Goal: Task Accomplishment & Management: Complete application form

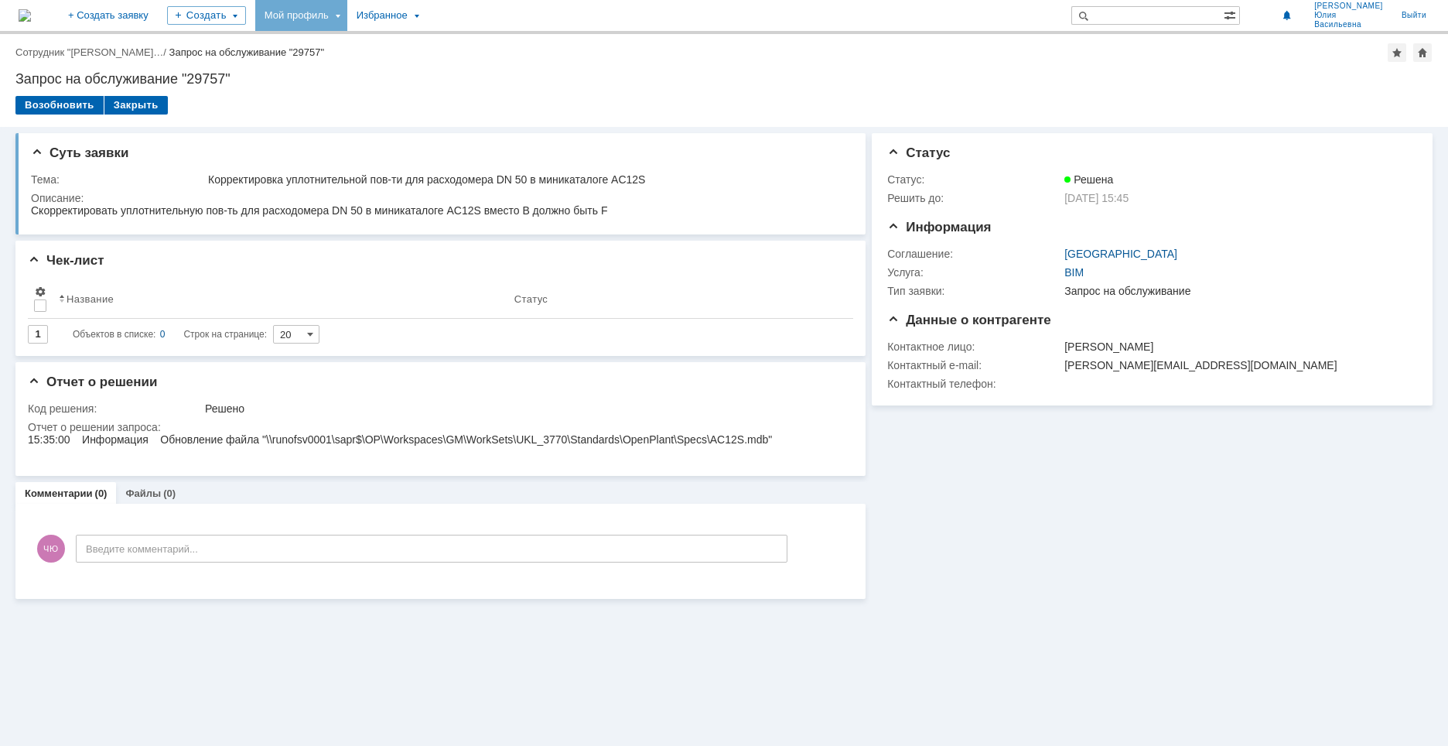
click at [347, 14] on div "Мой профиль" at bounding box center [301, 15] width 92 height 31
click at [376, 70] on div "Заявки" at bounding box center [317, 71] width 118 height 19
click at [347, 19] on div "Мой профиль" at bounding box center [301, 15] width 92 height 31
click at [500, 70] on link "Мои заявки" at bounding box center [441, 71] width 118 height 19
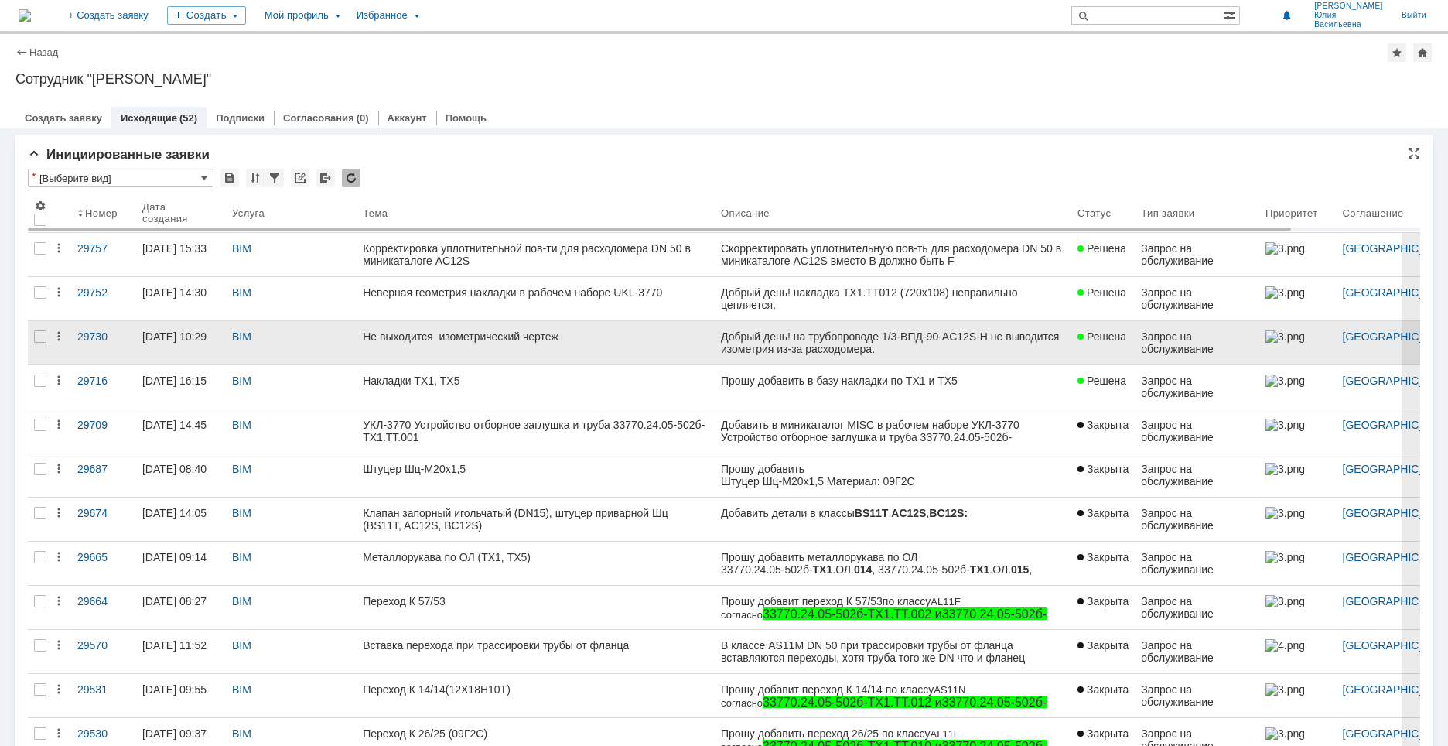
click at [541, 338] on div "Не выходится изометрический чертеж" at bounding box center [536, 336] width 346 height 12
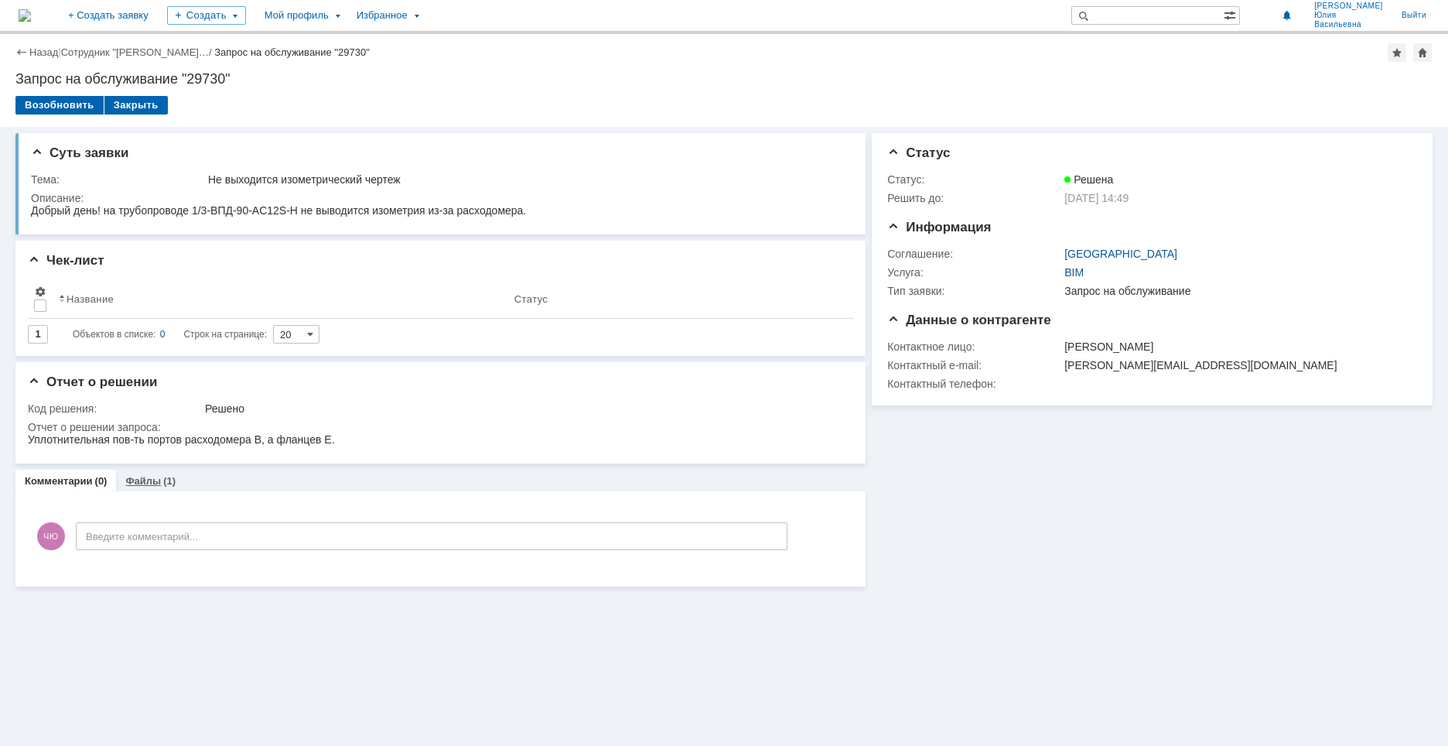
click at [152, 483] on link "Файлы" at bounding box center [143, 481] width 36 height 12
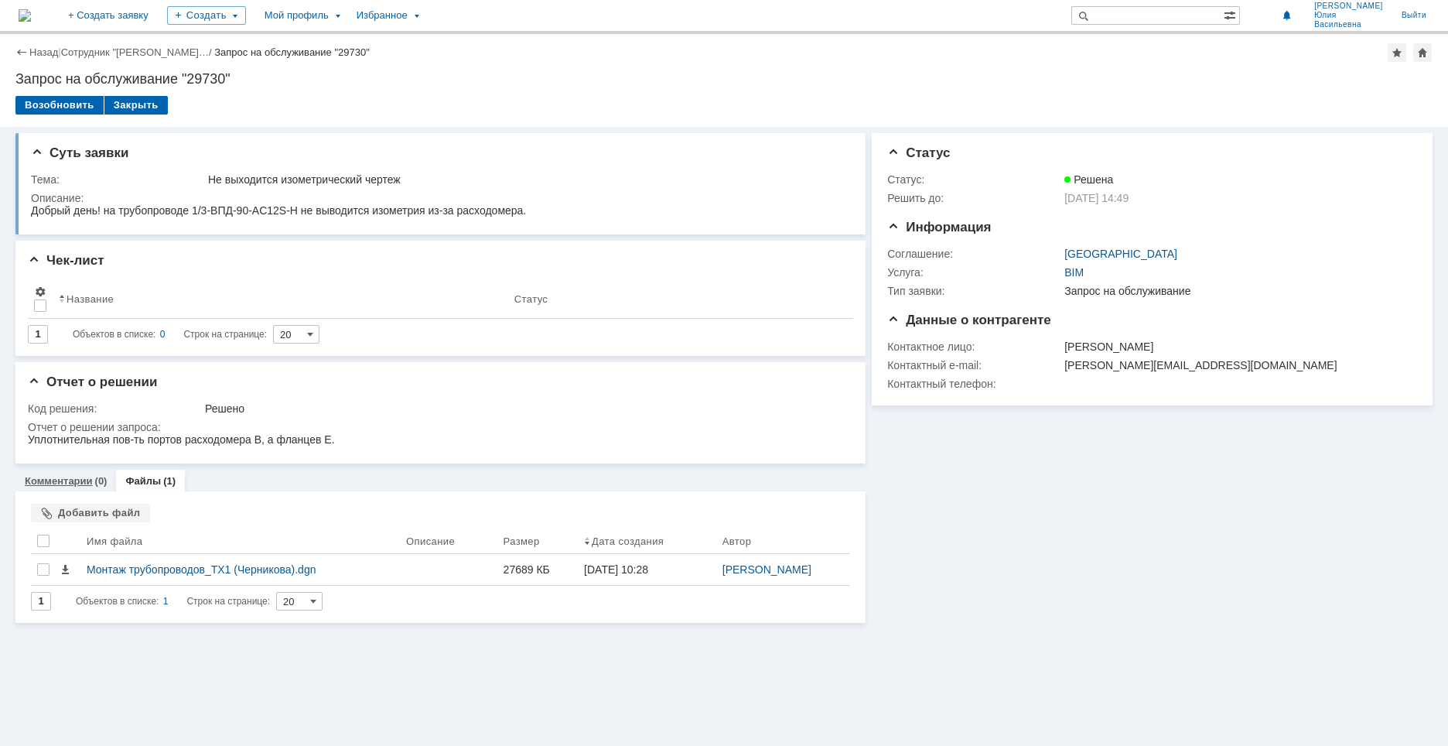
click at [76, 483] on link "Комментарии" at bounding box center [59, 481] width 68 height 12
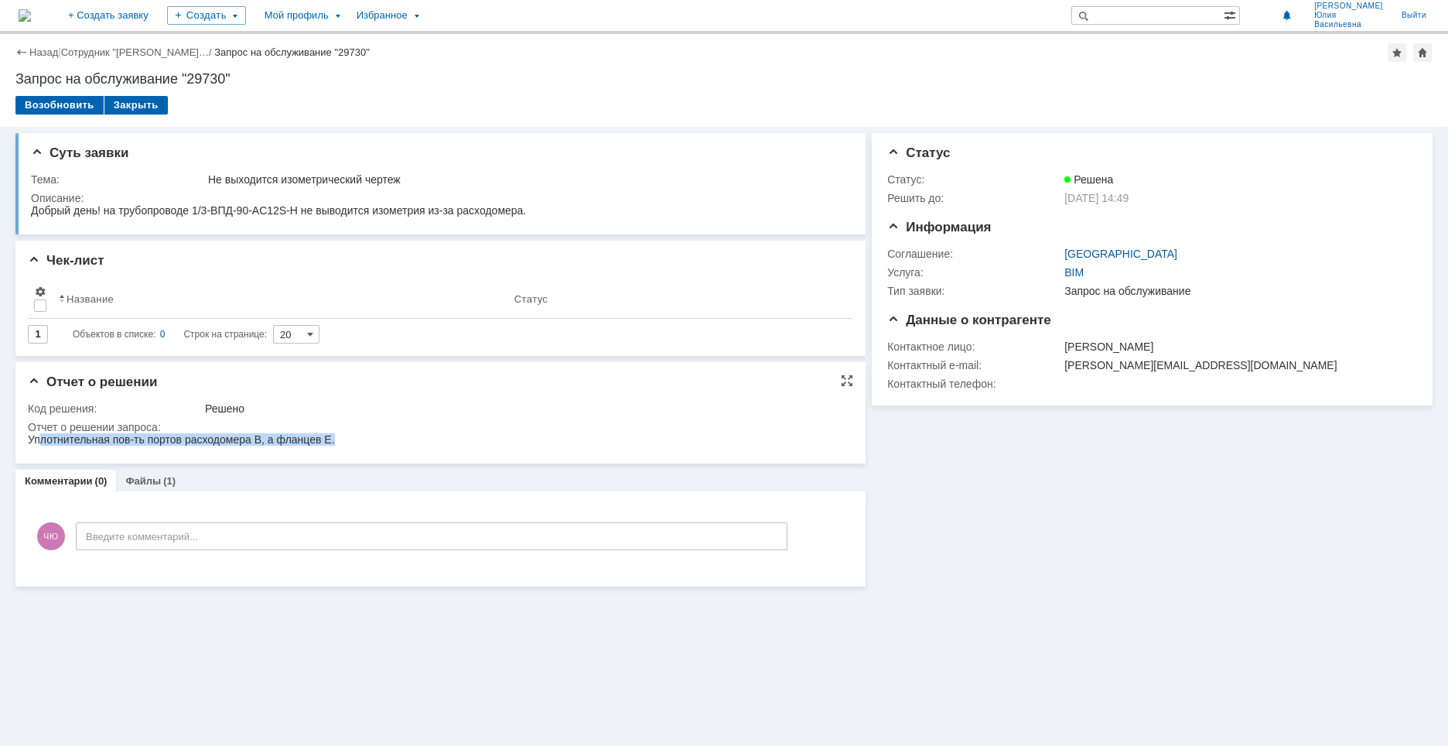
drag, startPoint x: 43, startPoint y: 442, endPoint x: 326, endPoint y: 885, distance: 524.8
click at [298, 447] on html "Уплотнительная пов-ть портов расходомера B, а фланцев E." at bounding box center [436, 440] width 817 height 14
click at [142, 486] on link "Файлы" at bounding box center [143, 481] width 36 height 12
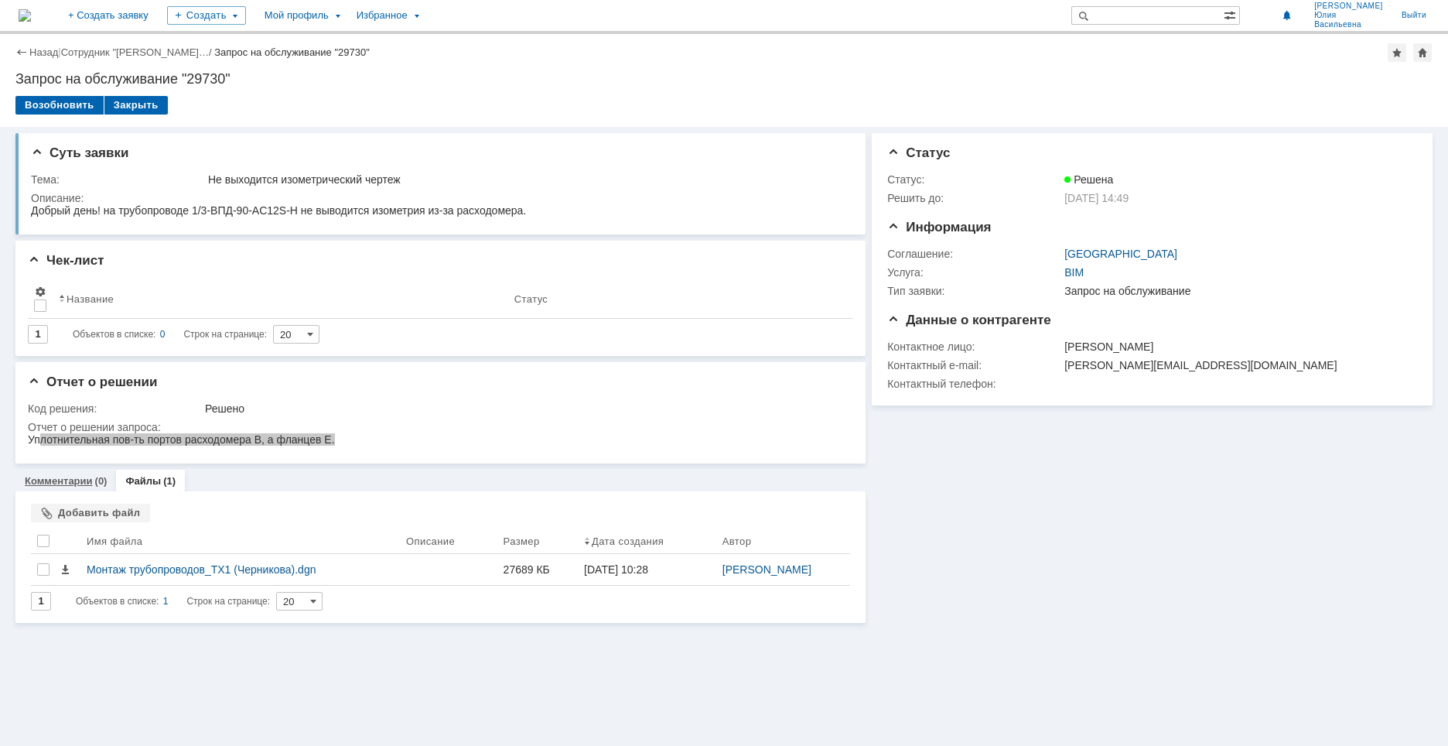
click at [86, 486] on link "Комментарии" at bounding box center [59, 481] width 68 height 12
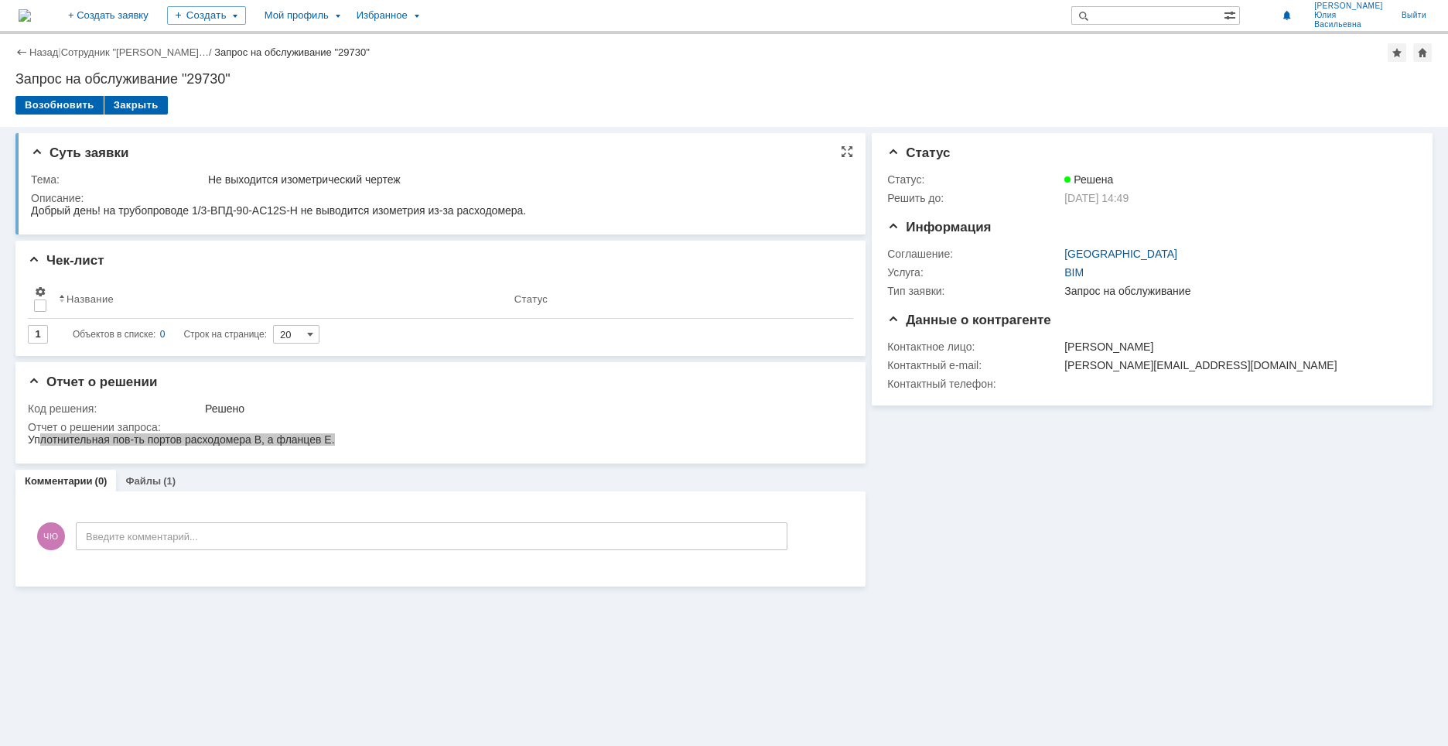
click at [215, 173] on div "Не выходится изометрический чертеж" at bounding box center [525, 179] width 634 height 12
click at [262, 156] on div "Суть заявки" at bounding box center [442, 152] width 822 height 15
click at [261, 111] on div "Возобновить Закрыть" at bounding box center [723, 112] width 1417 height 32
click at [508, 669] on div "Суть заявки Тема: Не выходится изометрический чертеж Описание: Чек-лист Результ…" at bounding box center [724, 436] width 1448 height 619
click at [158, 19] on link "+ Создать заявку" at bounding box center [108, 15] width 99 height 31
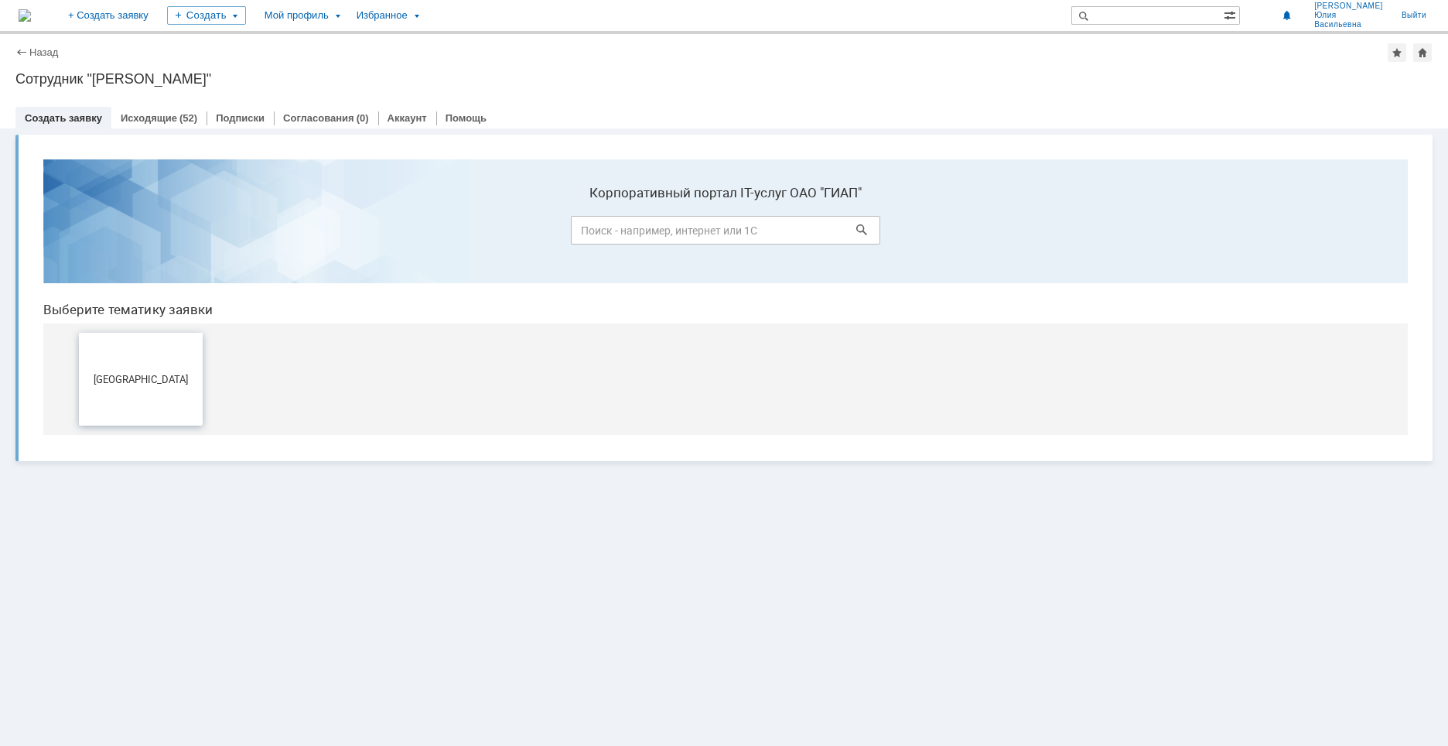
click at [144, 367] on button "[GEOGRAPHIC_DATA]" at bounding box center [141, 379] width 124 height 93
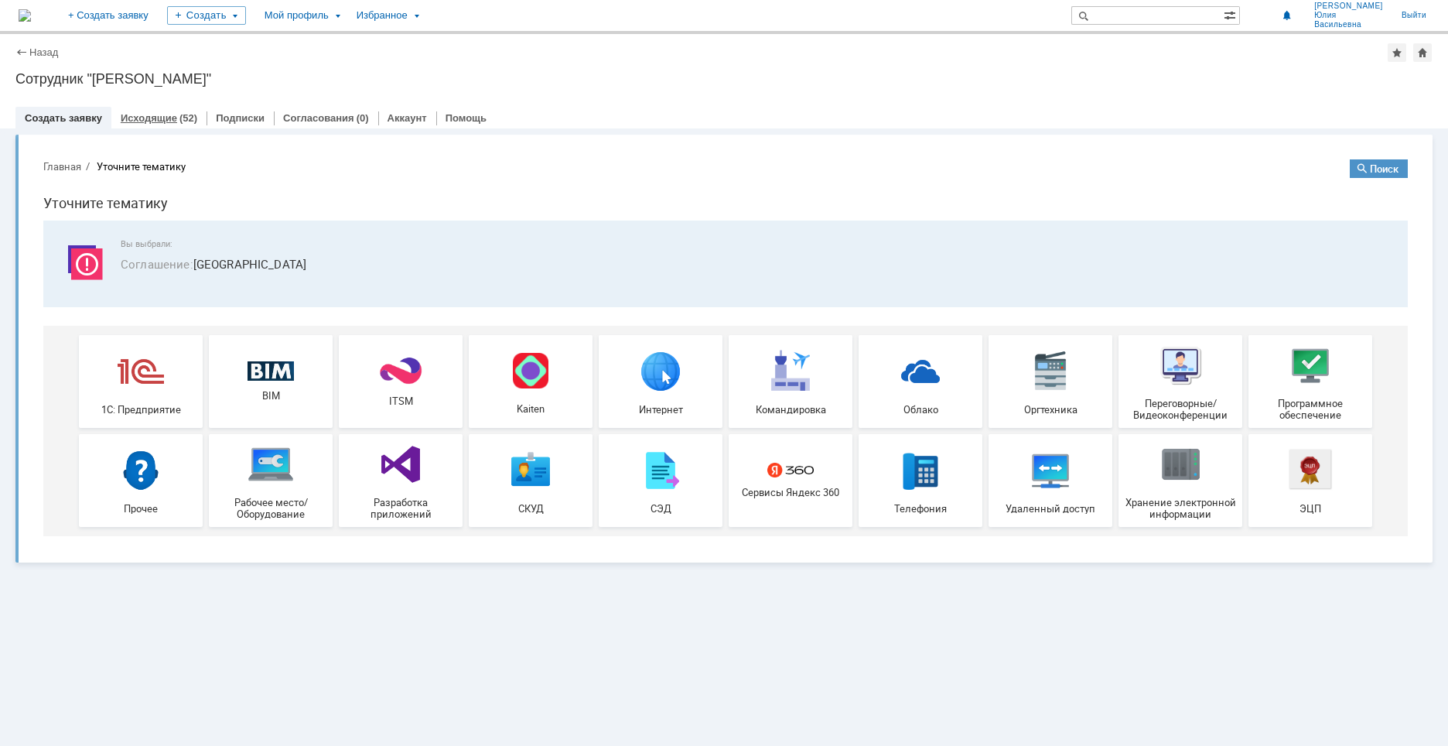
click at [144, 108] on div "Исходящие (52)" at bounding box center [158, 118] width 95 height 22
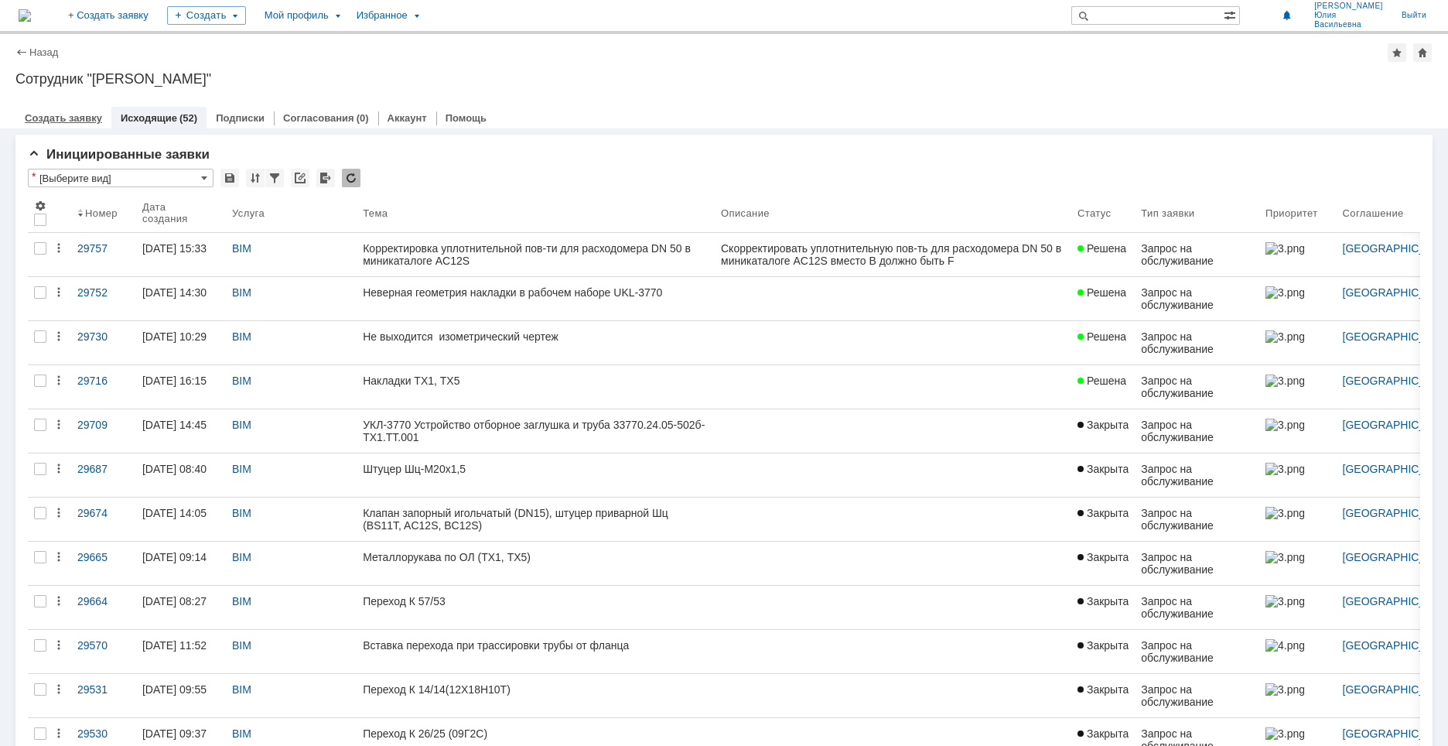
click at [77, 114] on link "Создать заявку" at bounding box center [63, 118] width 77 height 12
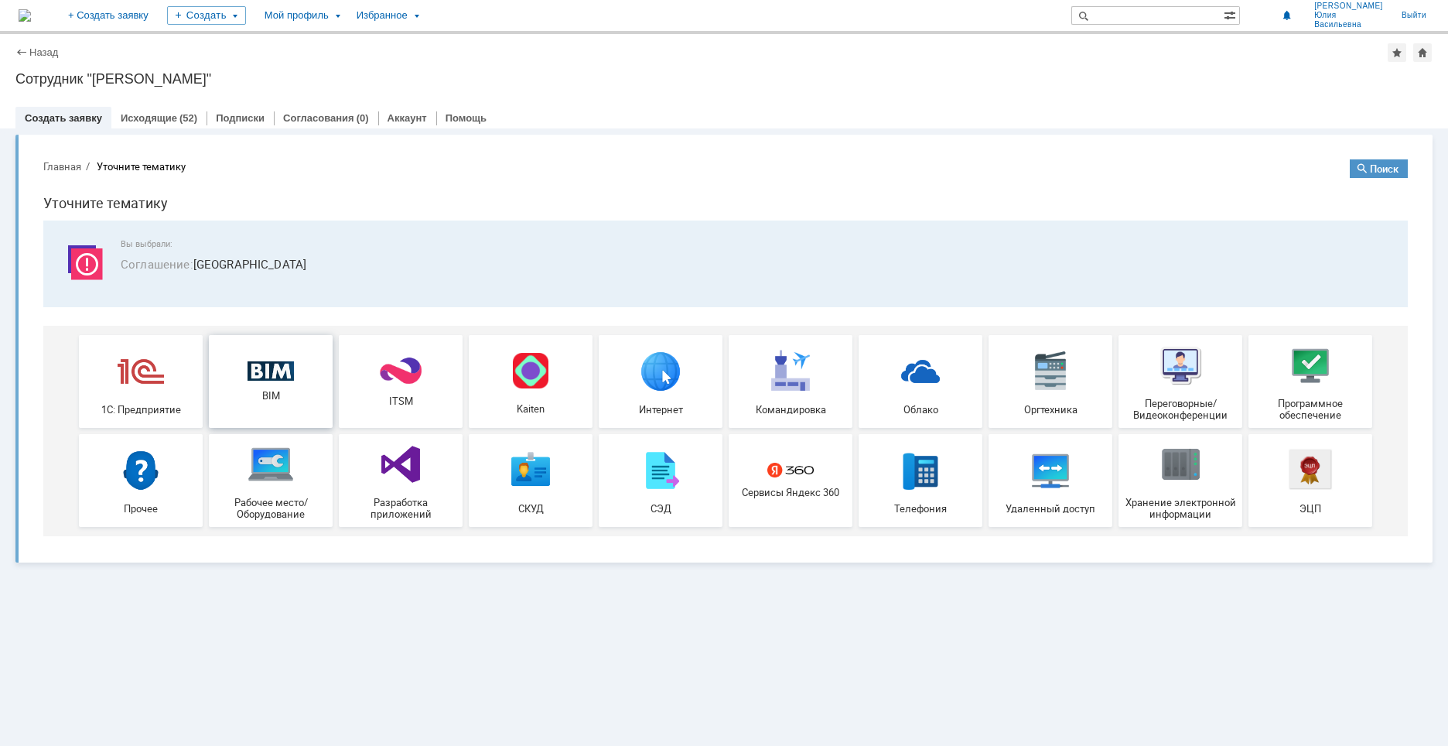
click at [247, 374] on div "BIM" at bounding box center [270, 381] width 114 height 41
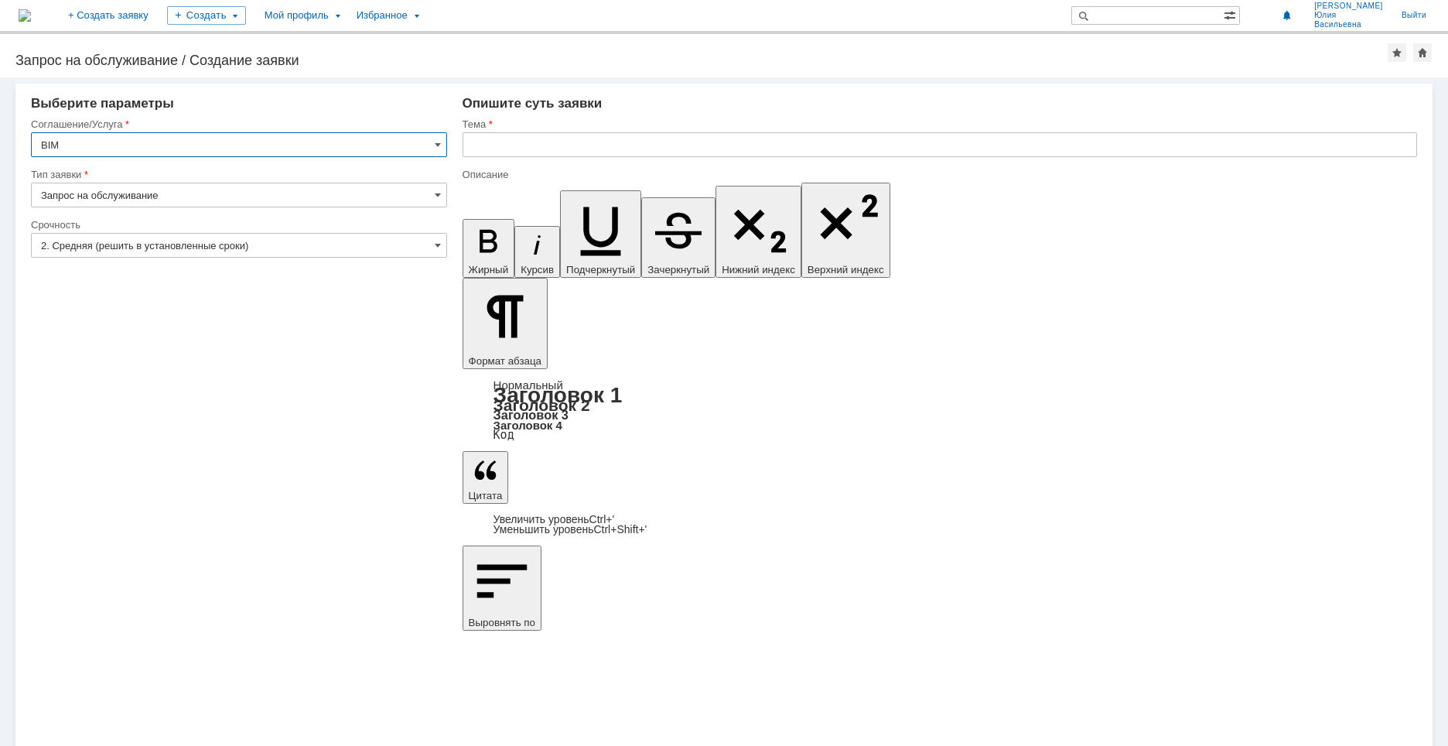
click at [584, 155] on input "text" at bounding box center [939, 144] width 954 height 25
click at [577, 146] on input "text" at bounding box center [939, 144] width 954 height 25
click at [705, 145] on input "Не выводится изометрия линии" at bounding box center [939, 144] width 954 height 25
paste input "1/3-ВПД-90-AC12S-H"
type input "Не выводится изометрия линии 1/3-ВПД-90-AC12S-H"
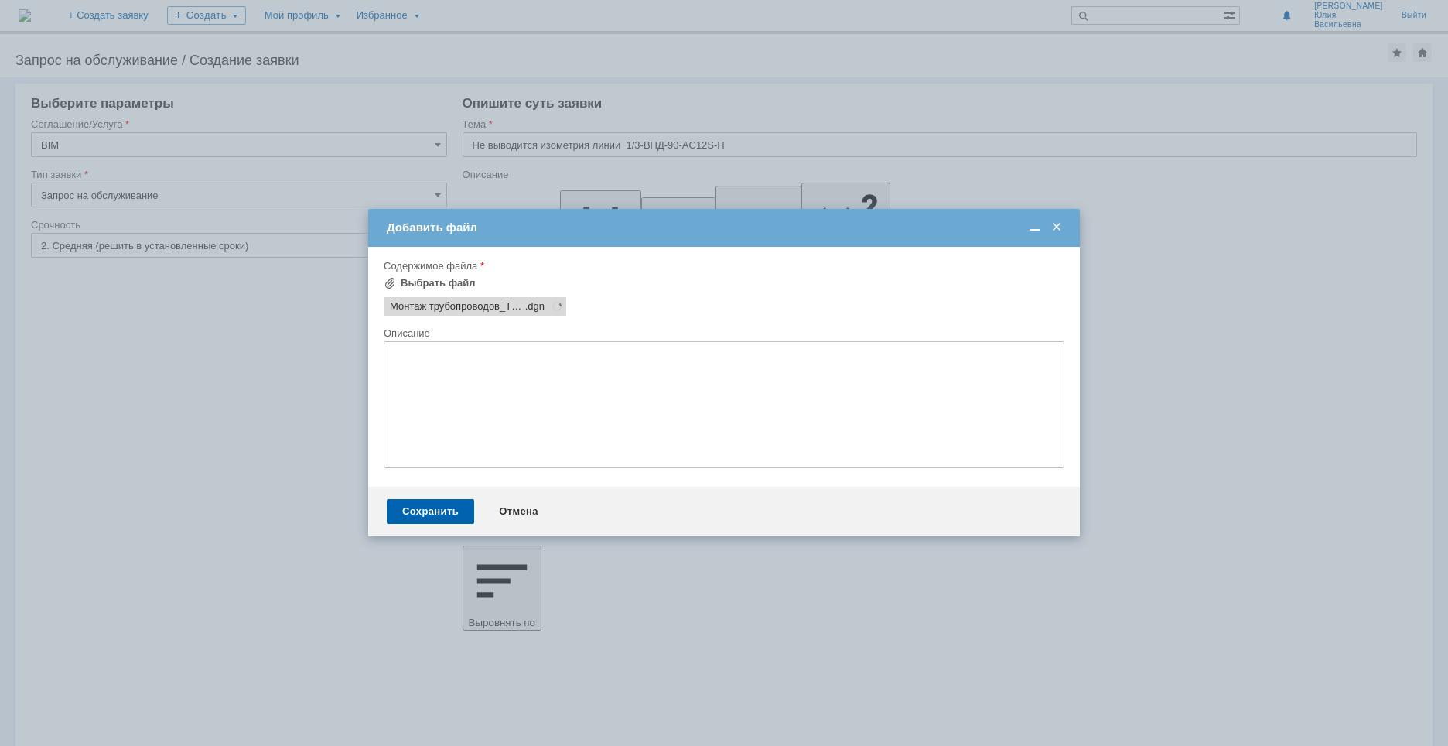
click at [498, 381] on textarea at bounding box center [724, 404] width 681 height 127
click at [445, 508] on div "Сохранить" at bounding box center [430, 511] width 87 height 25
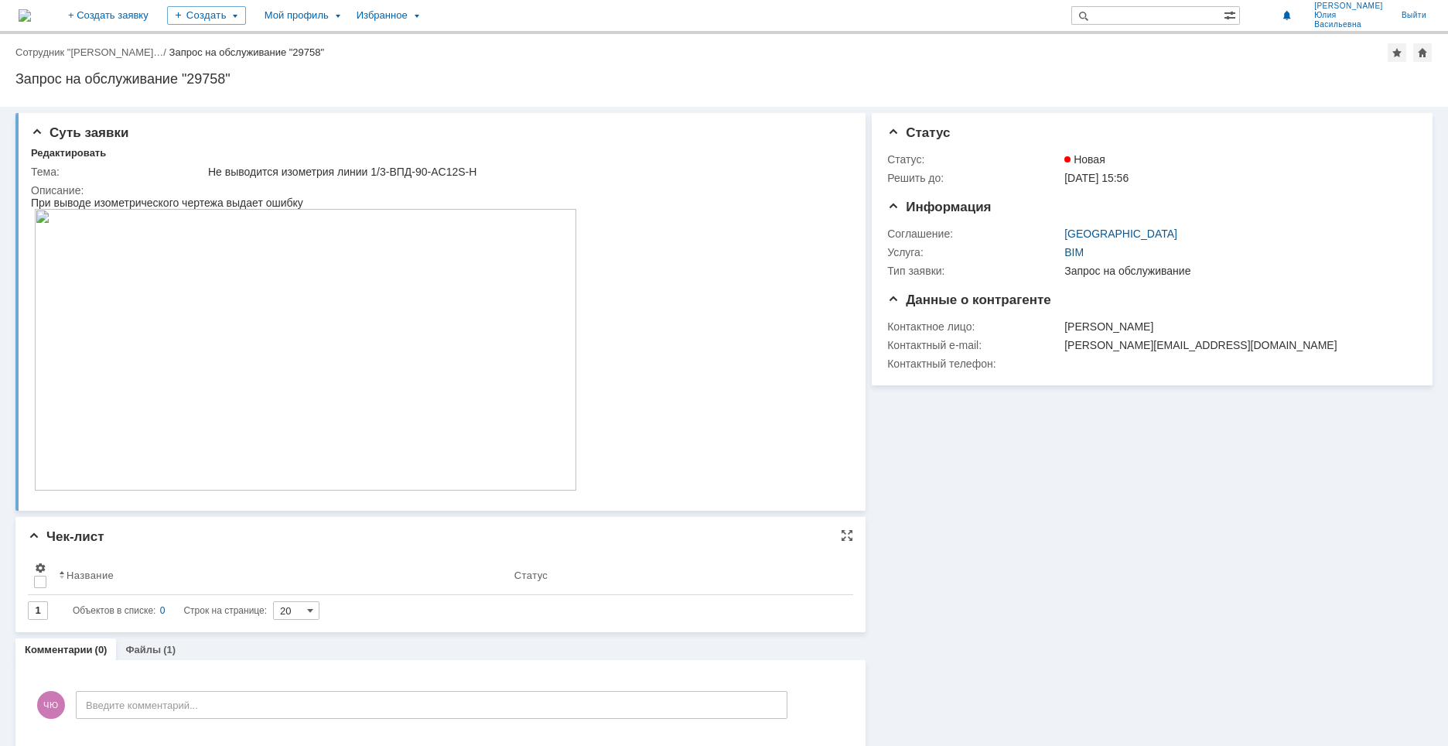
scroll to position [16, 0]
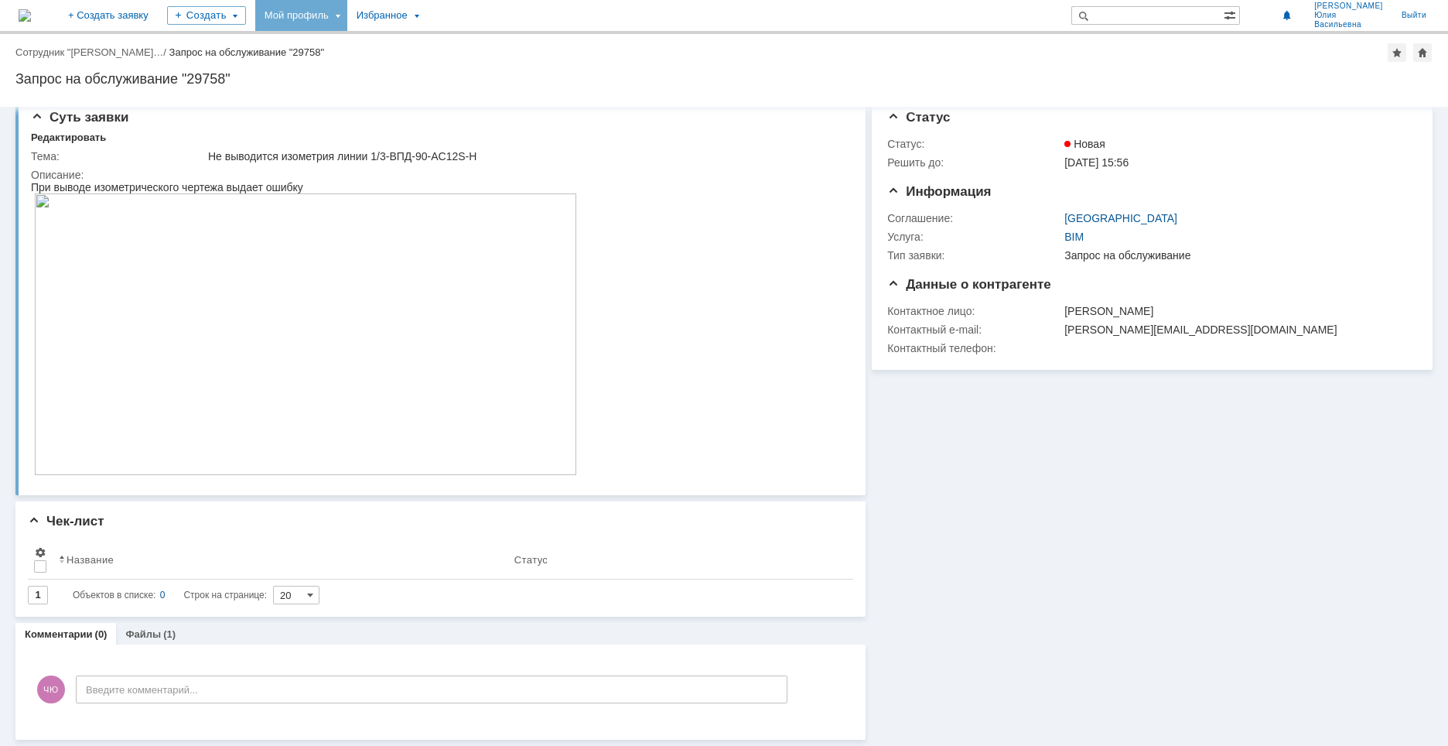
click at [347, 16] on div "Мой профиль" at bounding box center [301, 15] width 92 height 31
click at [500, 70] on link "Мои заявки" at bounding box center [441, 71] width 118 height 19
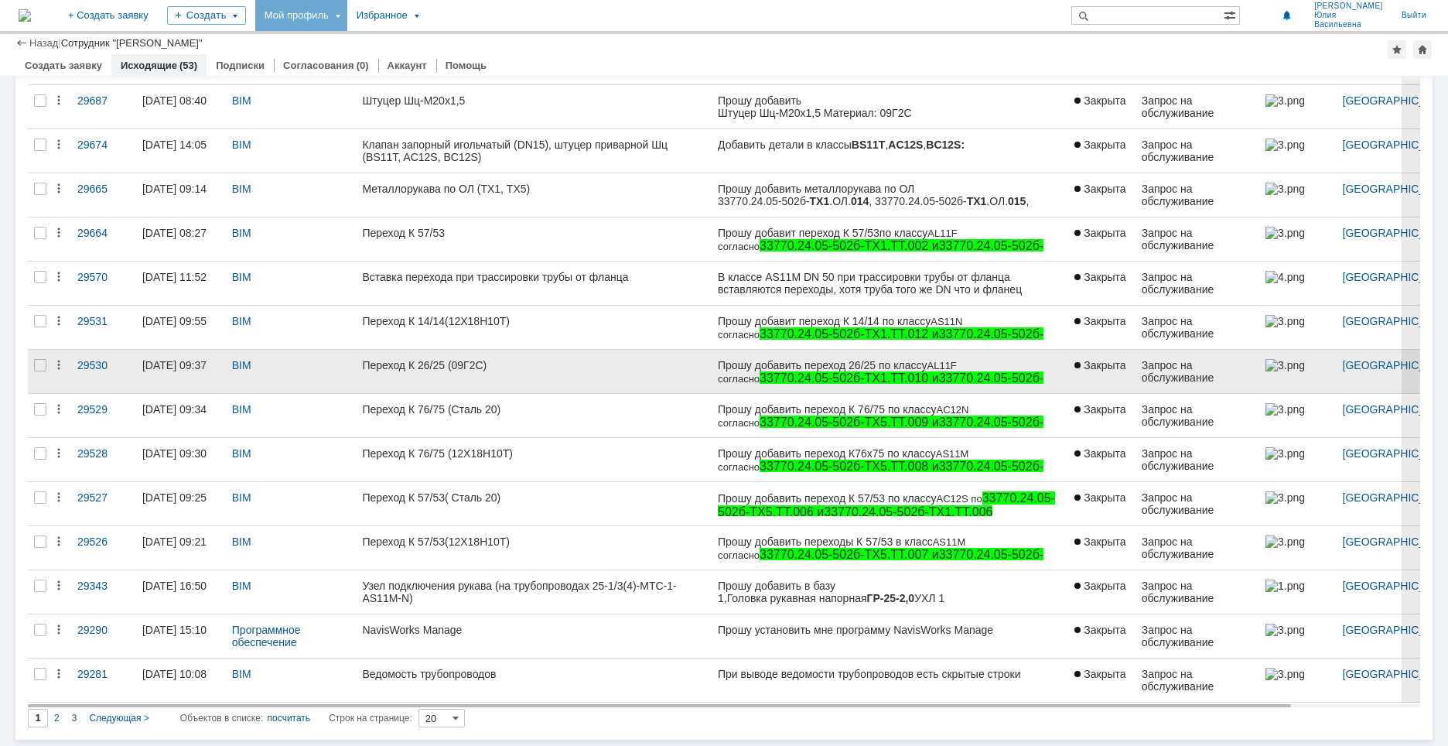
scroll to position [360, 0]
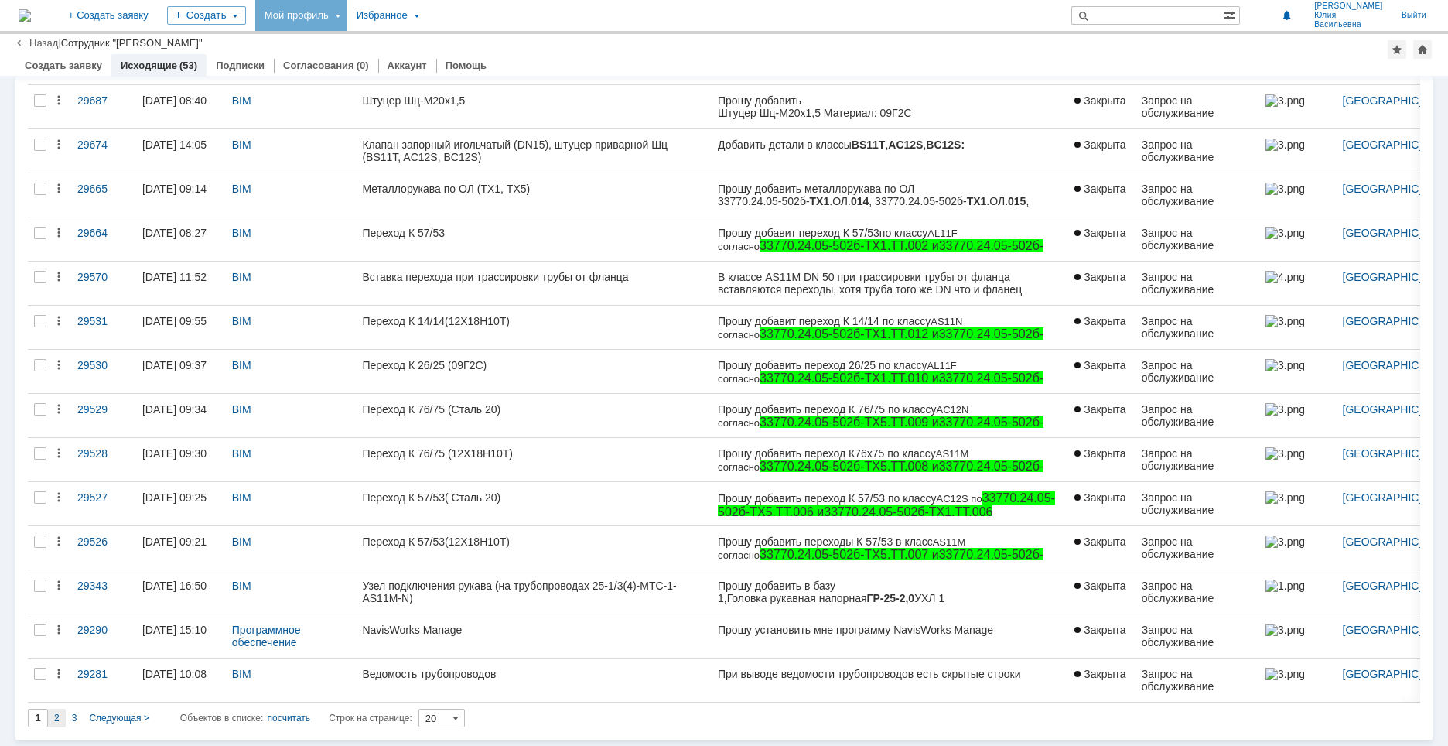
click at [60, 720] on div "2" at bounding box center [57, 717] width 18 height 19
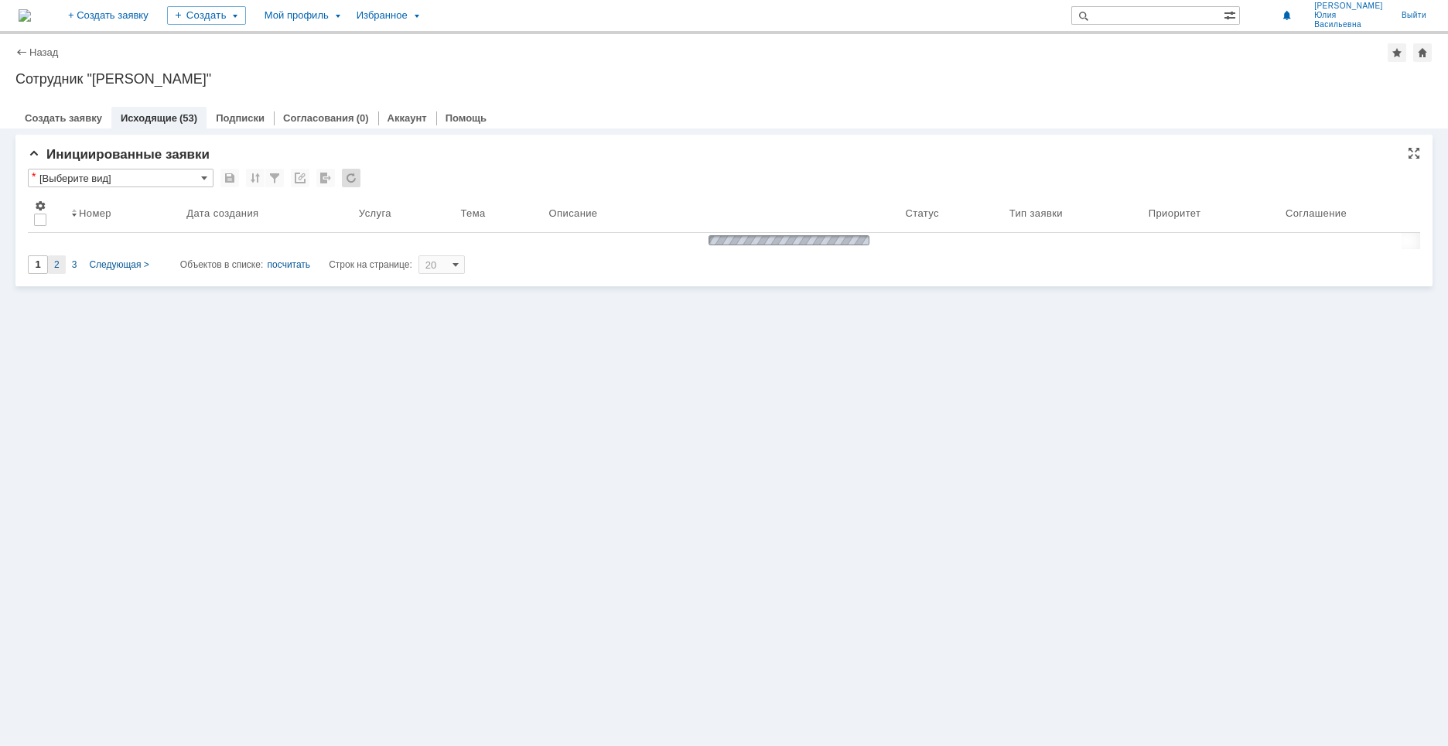
scroll to position [0, 0]
type input "2"
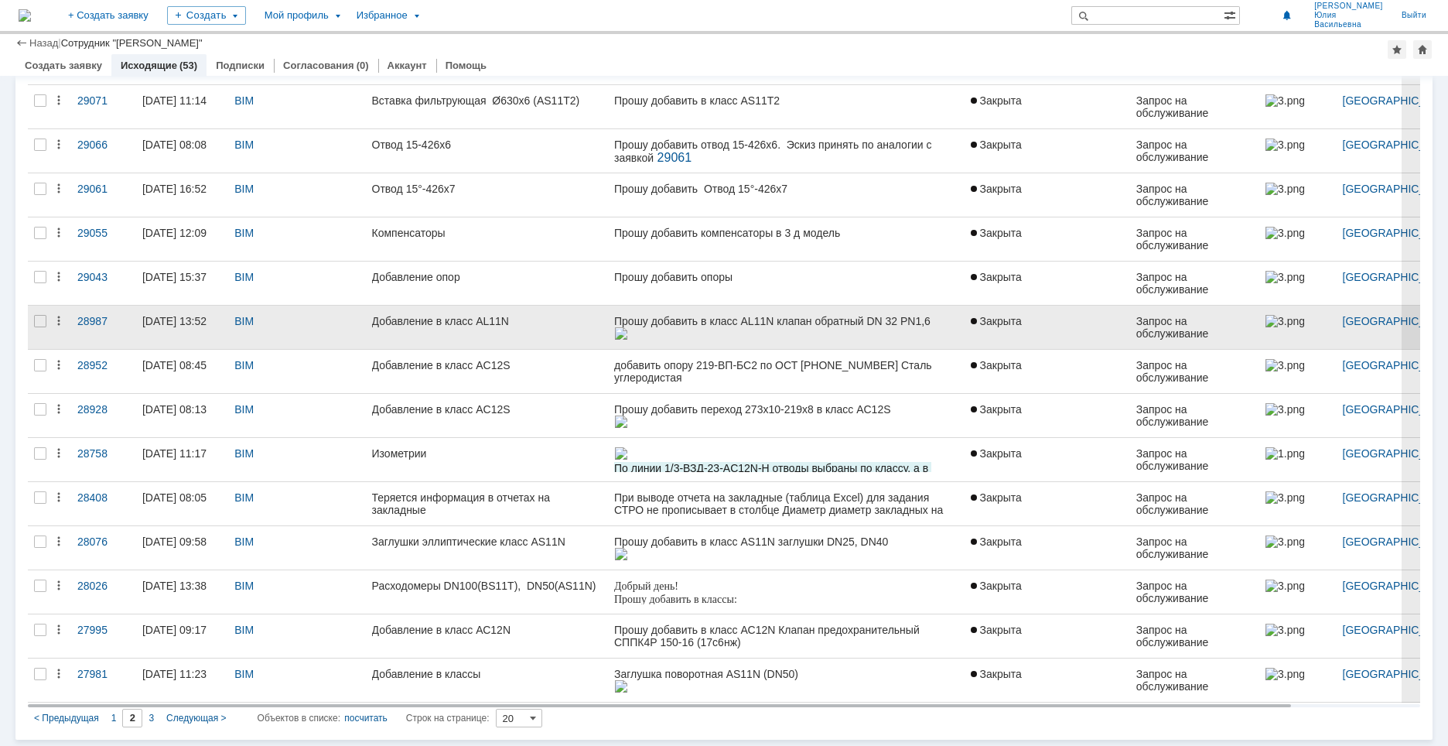
scroll to position [360, 0]
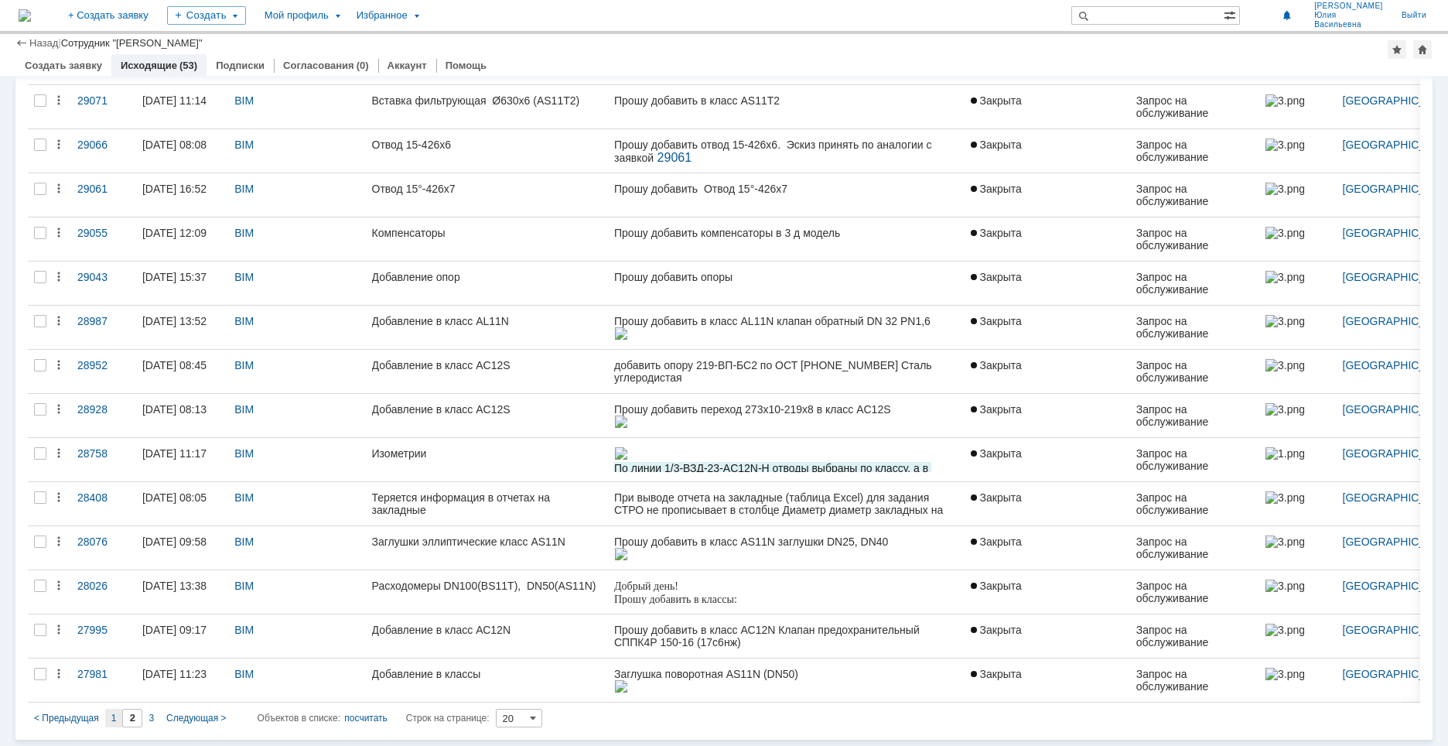
click at [106, 722] on div "1" at bounding box center [114, 717] width 18 height 19
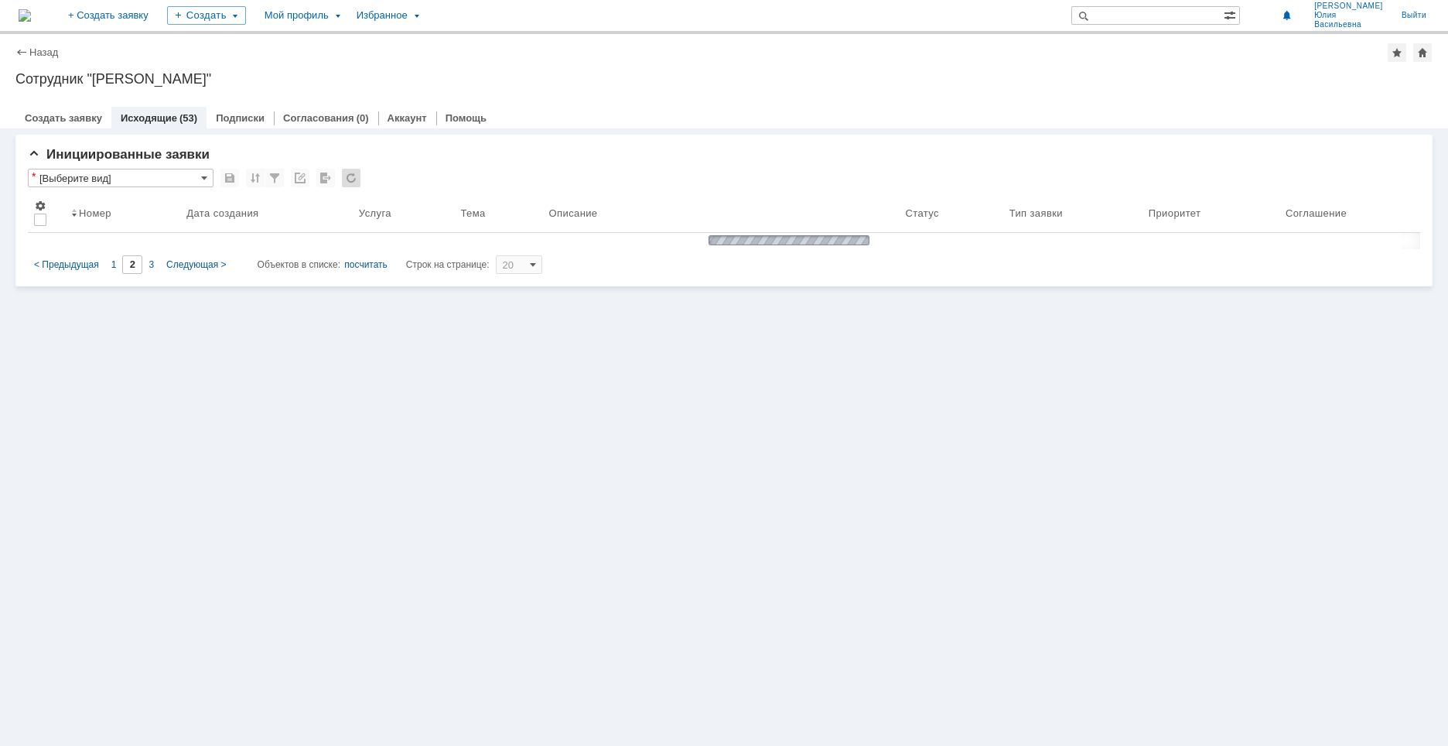
type input "1"
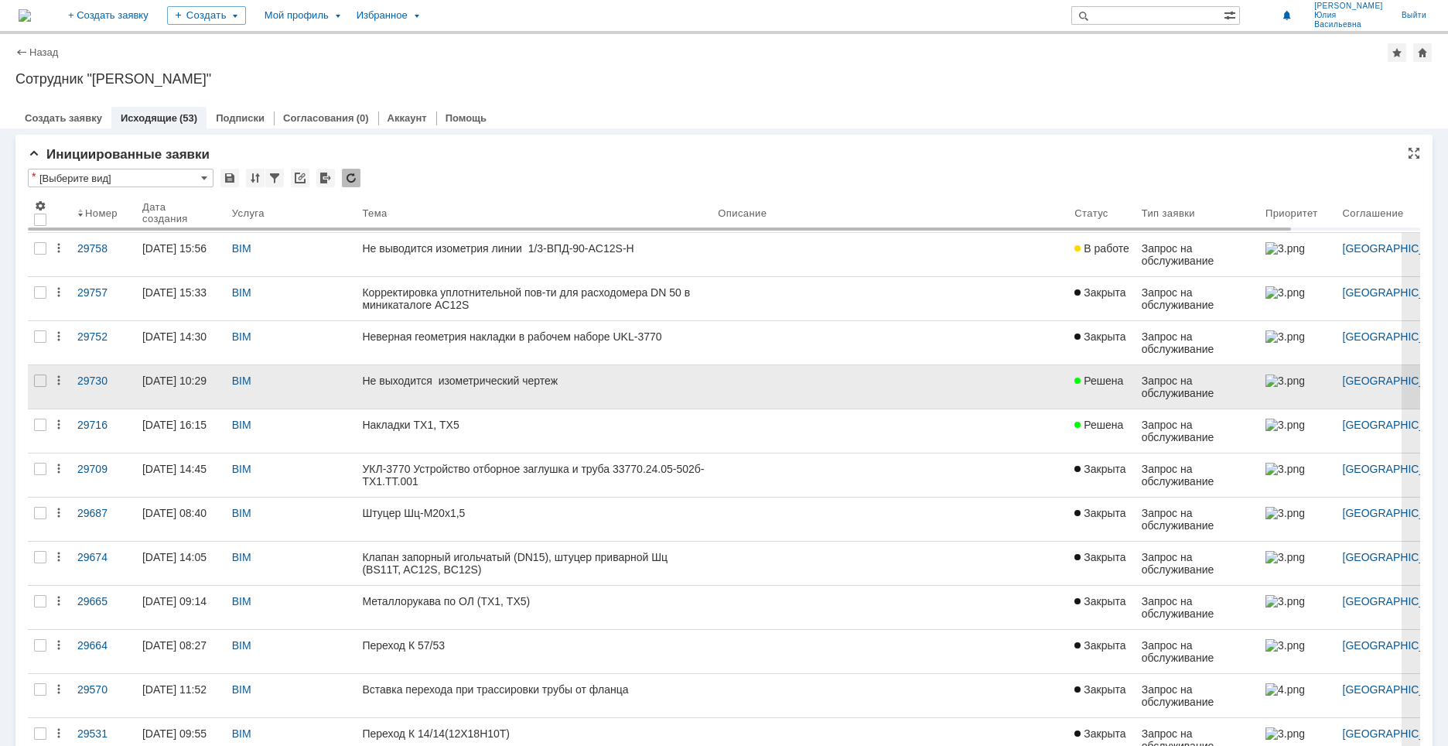
scroll to position [6, 0]
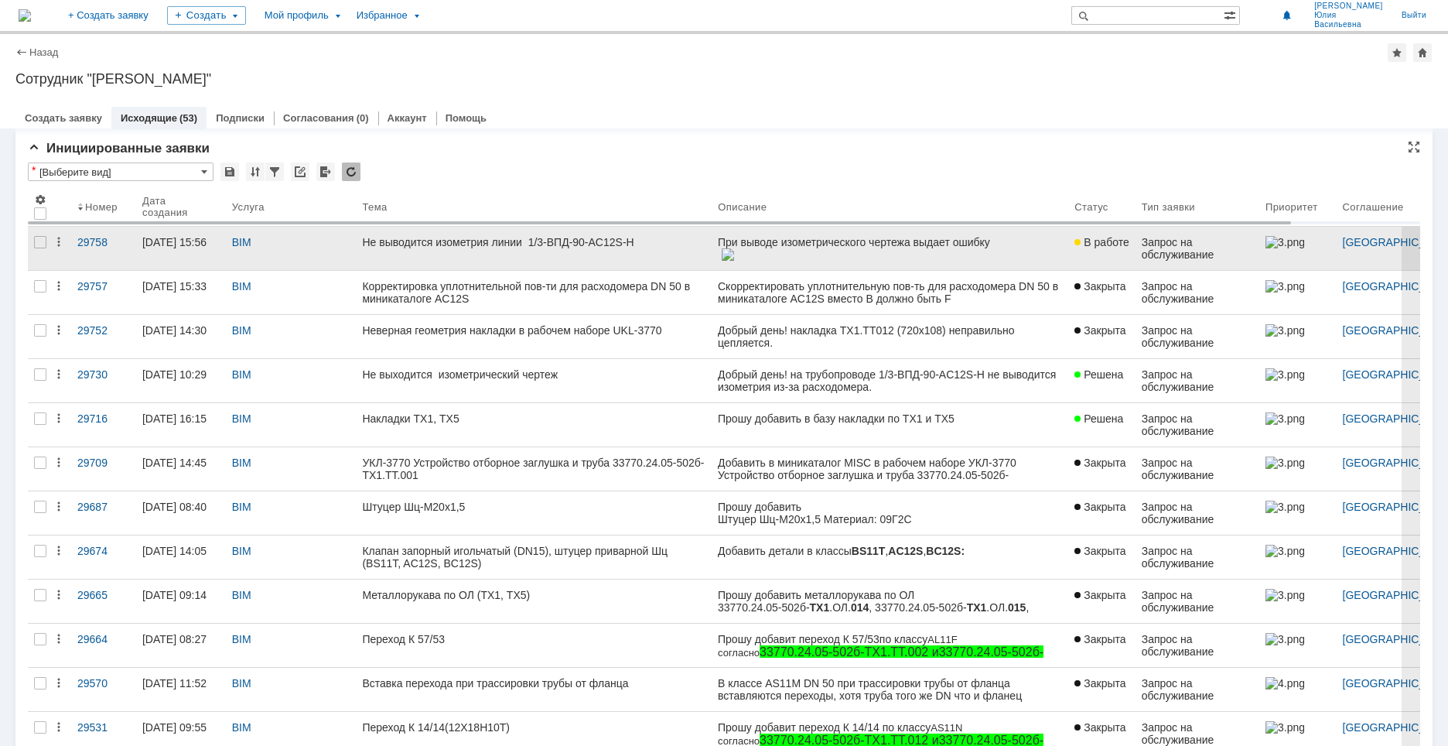
click at [431, 249] on link "Не выводится изометрия линии 1/3-ВПД-90-AC12S-H" at bounding box center [534, 248] width 356 height 43
